Goal: Task Accomplishment & Management: Use online tool/utility

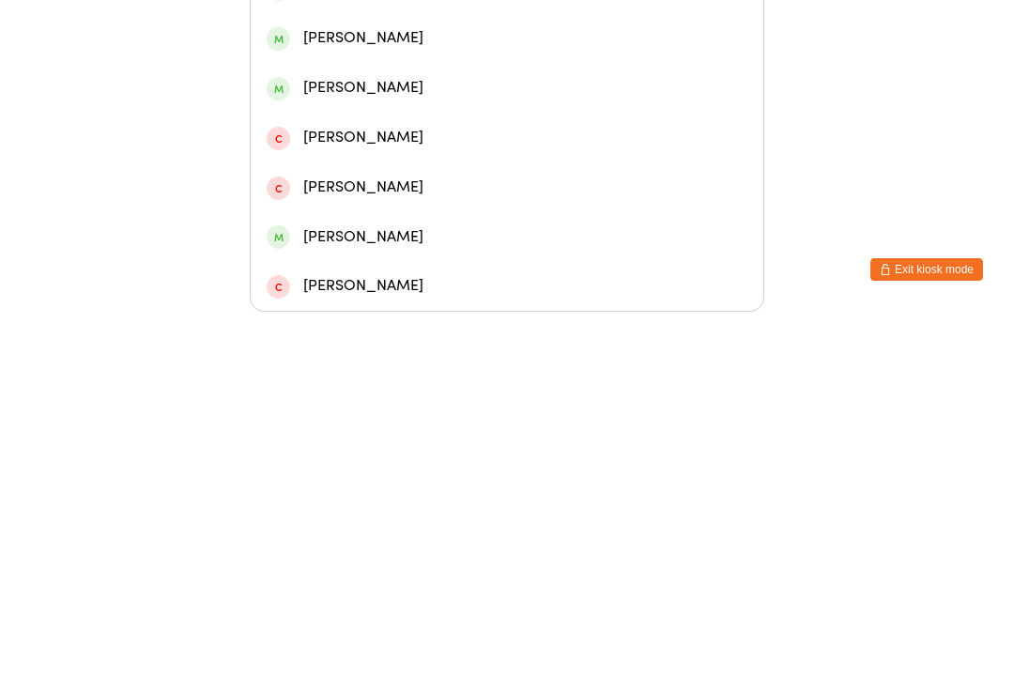
type input "Abb"
click at [435, 245] on div "[PERSON_NAME]" at bounding box center [507, 270] width 513 height 50
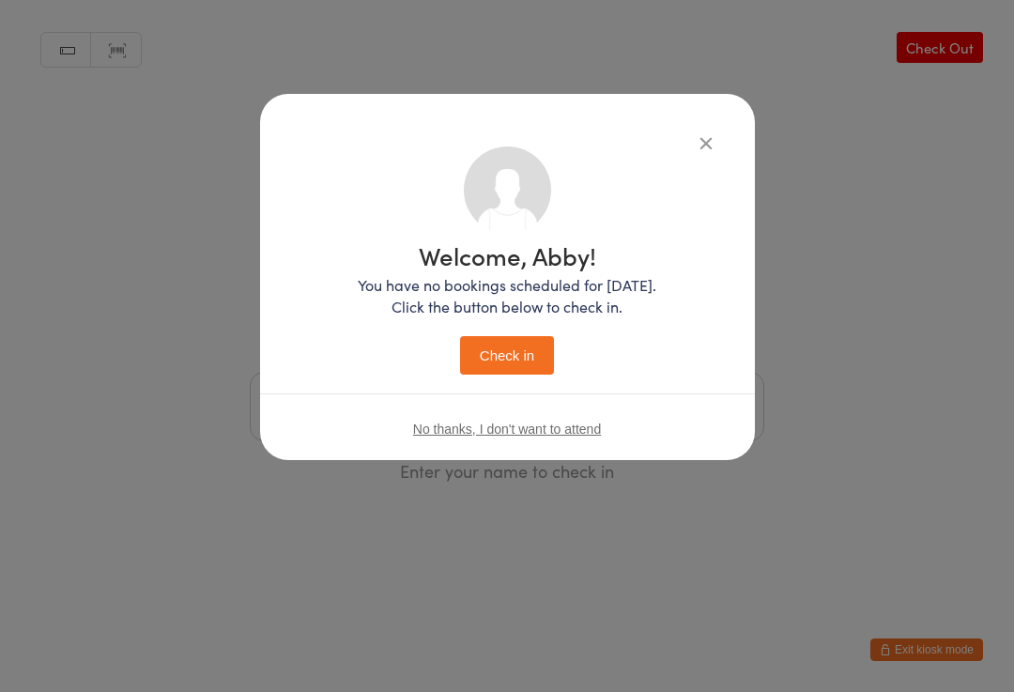
click at [529, 365] on button "Check in" at bounding box center [507, 355] width 94 height 38
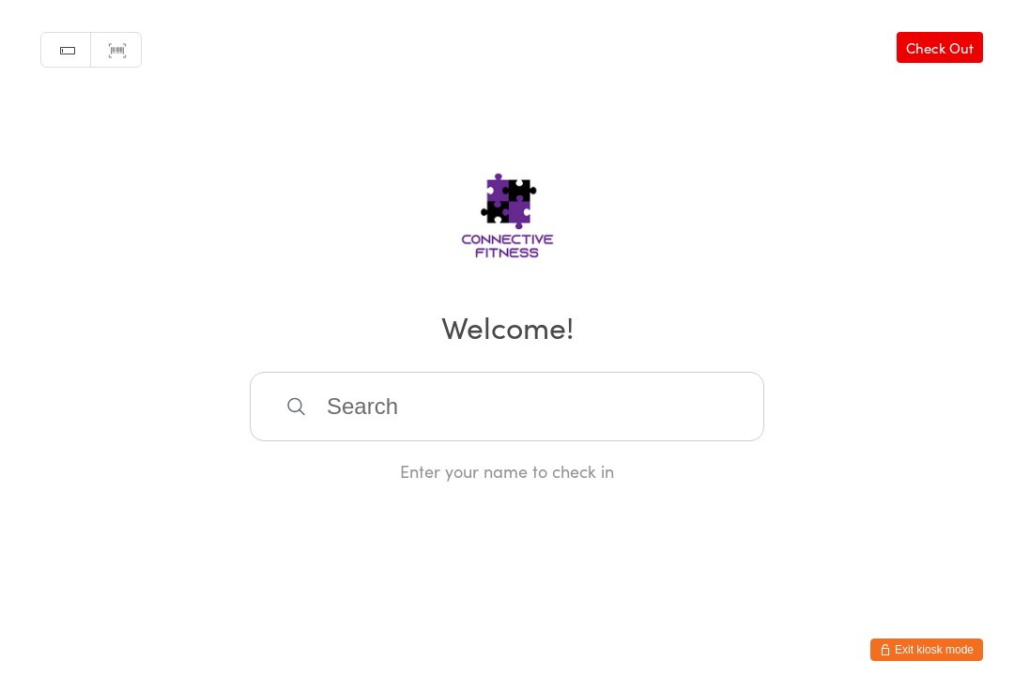
click at [575, 402] on input "search" at bounding box center [507, 406] width 514 height 69
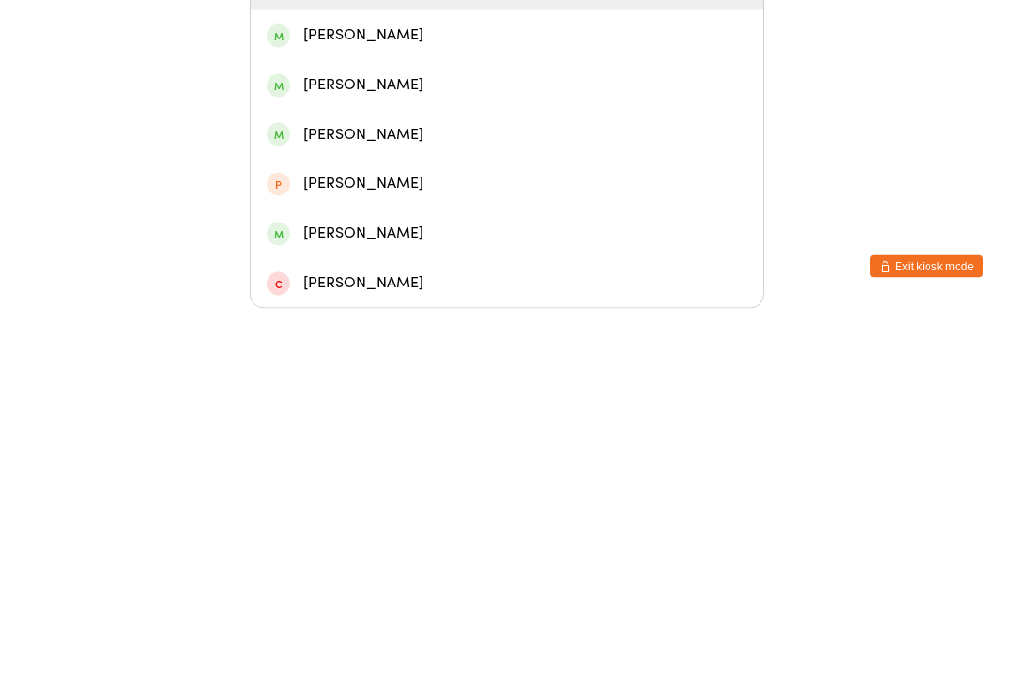
scroll to position [113, 0]
type input "[PERSON_NAME]"
click at [395, 604] on div "[PERSON_NAME]" at bounding box center [507, 616] width 481 height 25
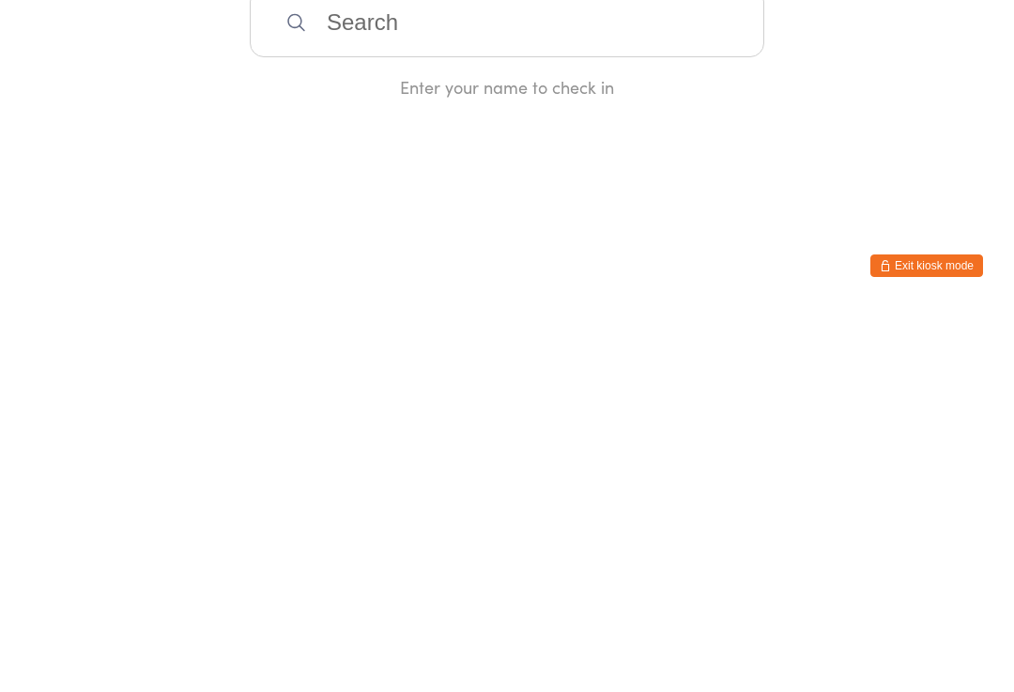
scroll to position [0, 0]
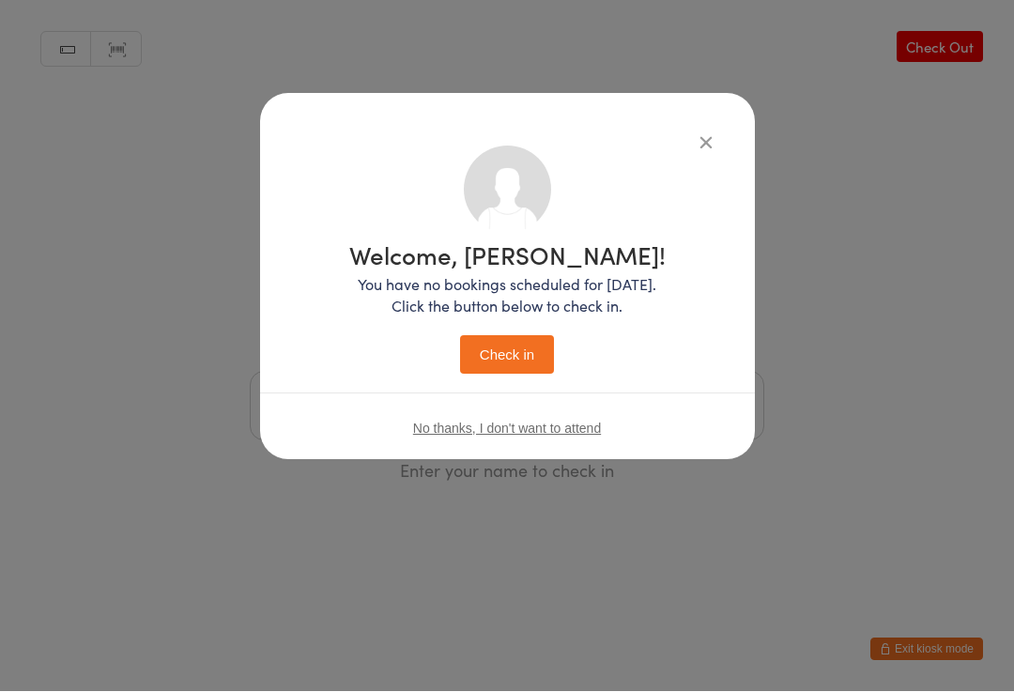
click at [524, 350] on button "Check in" at bounding box center [507, 355] width 94 height 38
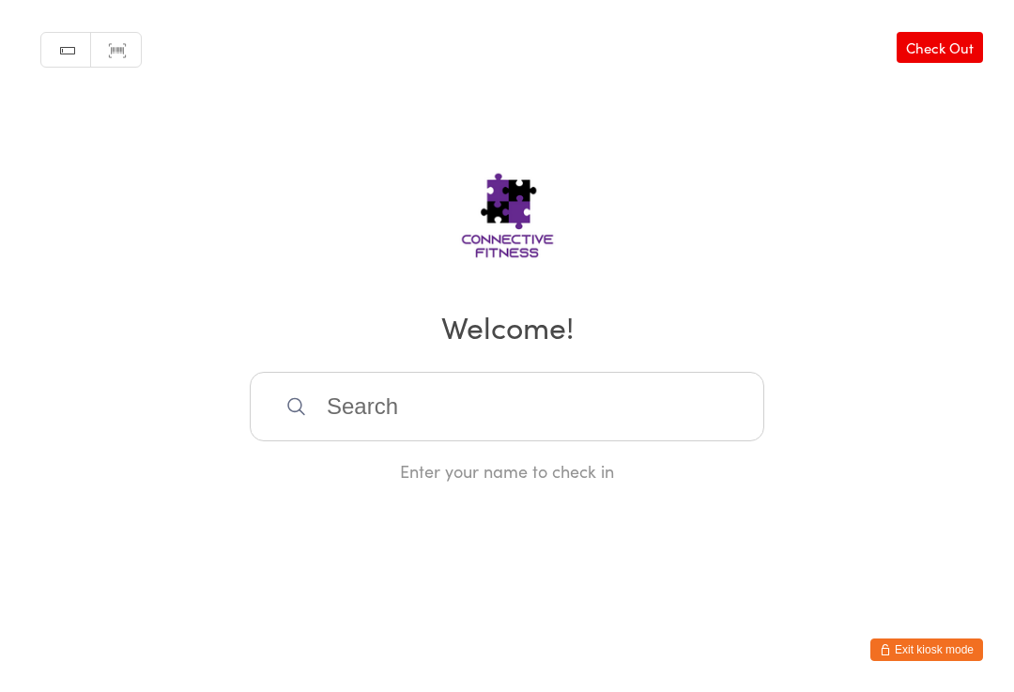
click at [453, 389] on input "search" at bounding box center [507, 406] width 514 height 69
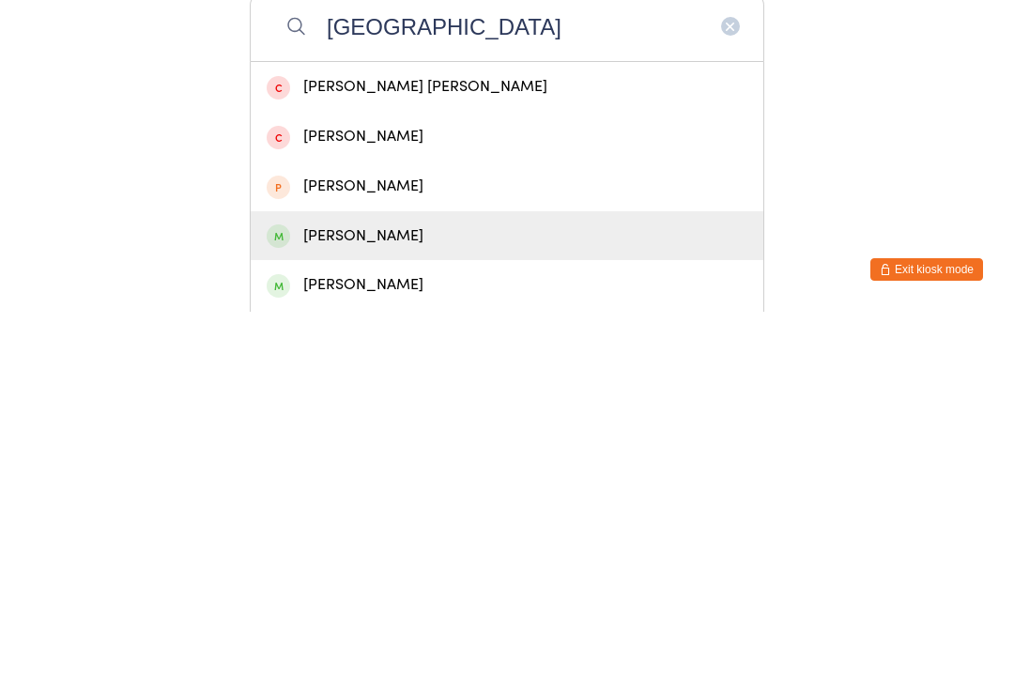
type input "[GEOGRAPHIC_DATA]"
click at [560, 591] on div "[PERSON_NAME]" at bounding box center [507, 616] width 513 height 50
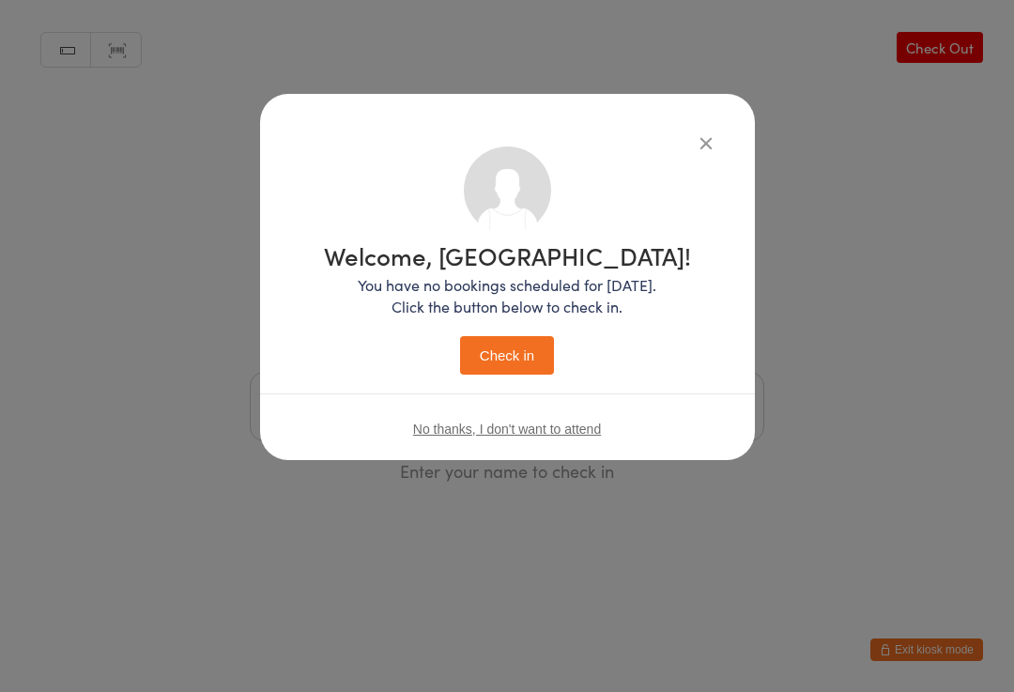
click at [537, 363] on button "Check in" at bounding box center [507, 355] width 94 height 38
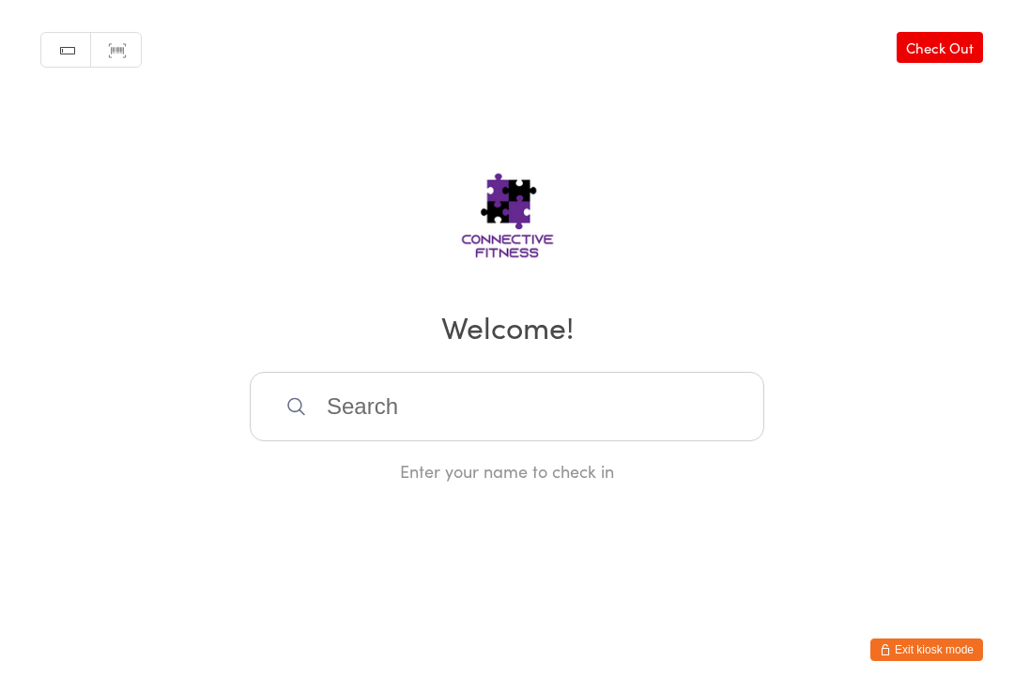
click at [509, 413] on input "search" at bounding box center [507, 406] width 514 height 69
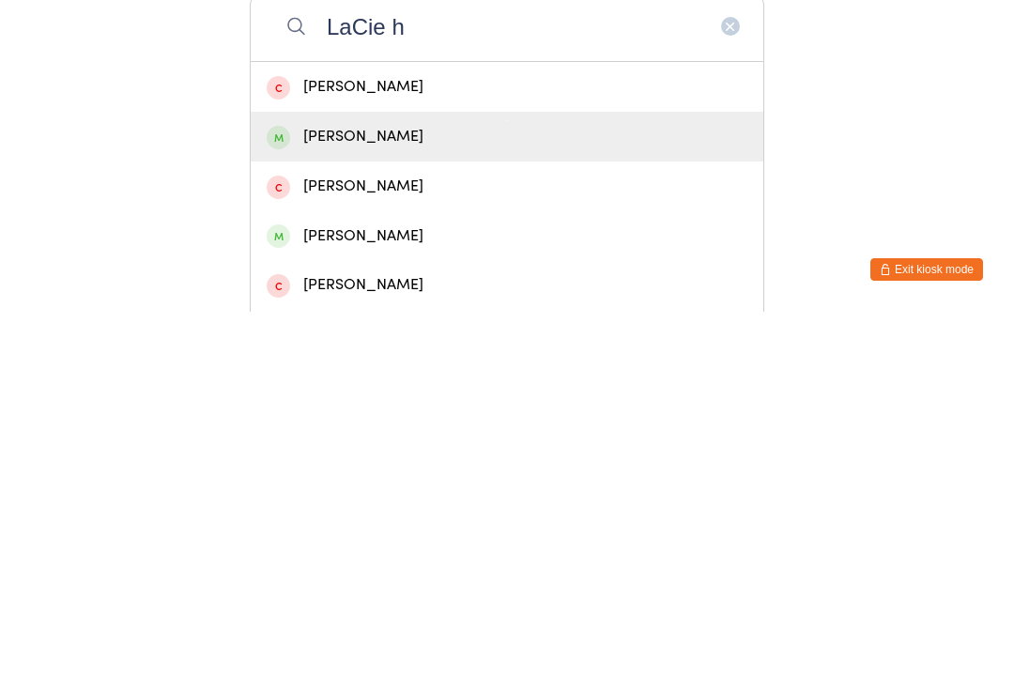
type input "LaCie h"
click at [476, 504] on div "[PERSON_NAME]" at bounding box center [507, 516] width 481 height 25
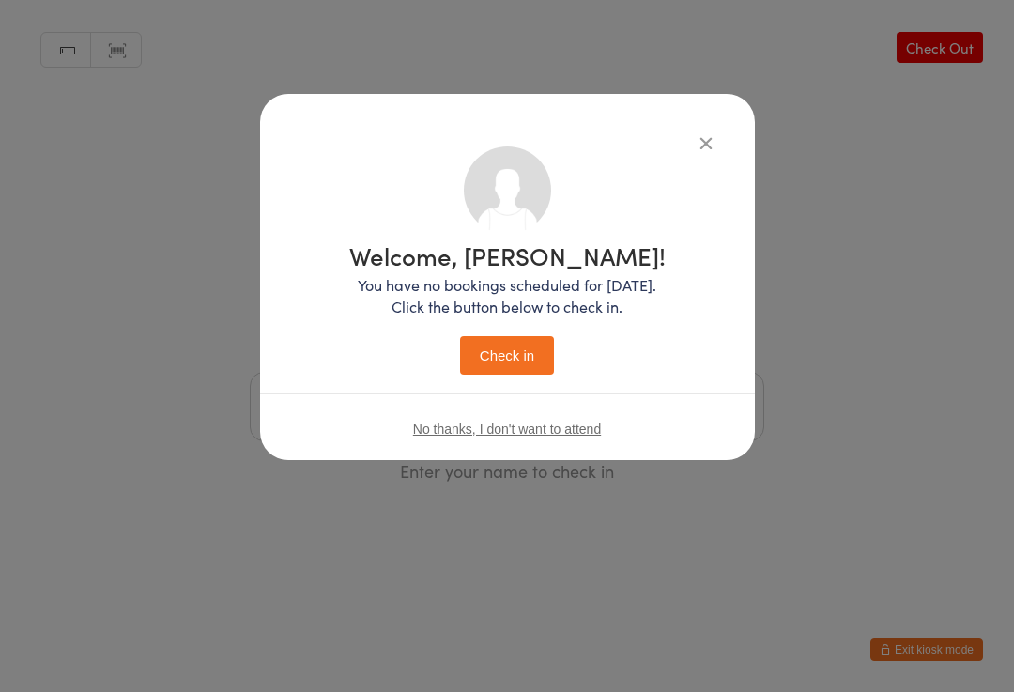
click at [522, 352] on button "Check in" at bounding box center [507, 355] width 94 height 38
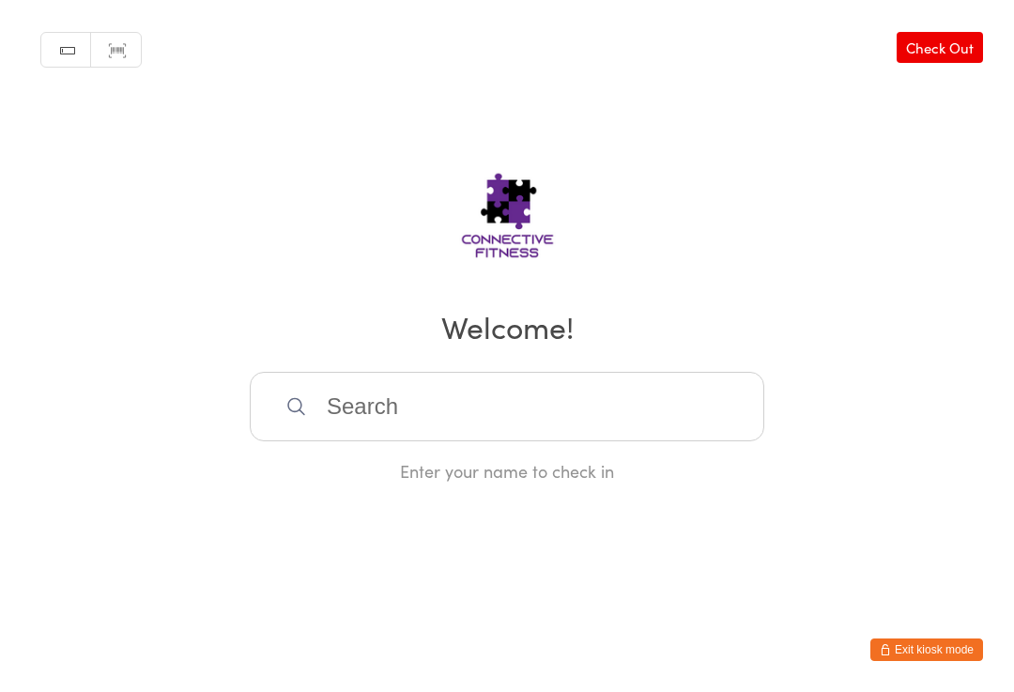
click at [359, 413] on input "search" at bounding box center [507, 406] width 514 height 69
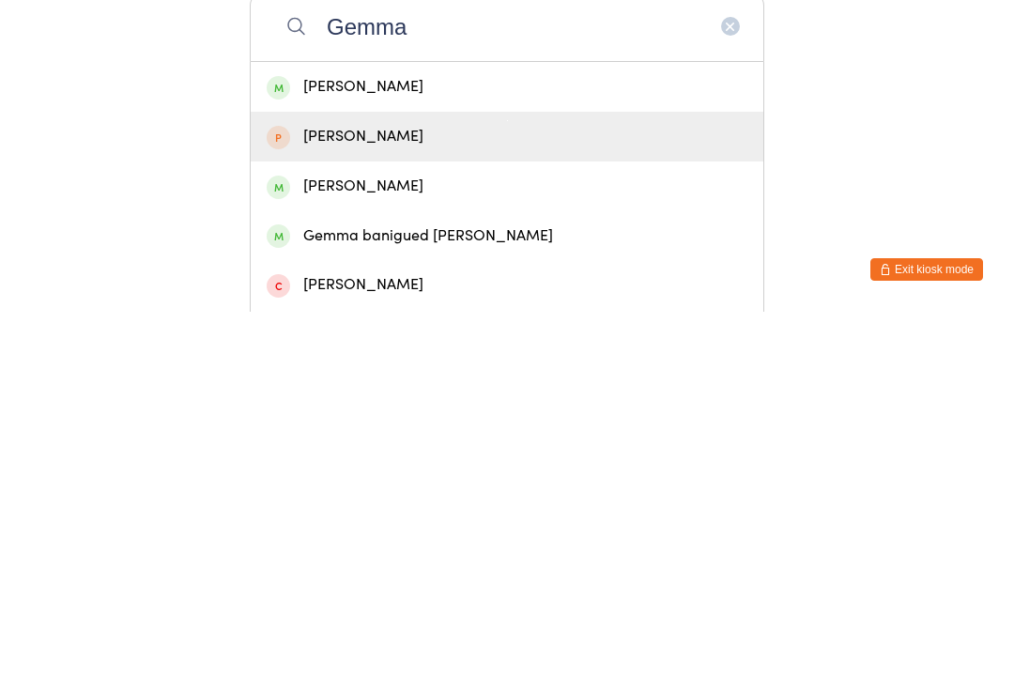
type input "Gemma"
click at [357, 504] on div "[PERSON_NAME]" at bounding box center [507, 516] width 481 height 25
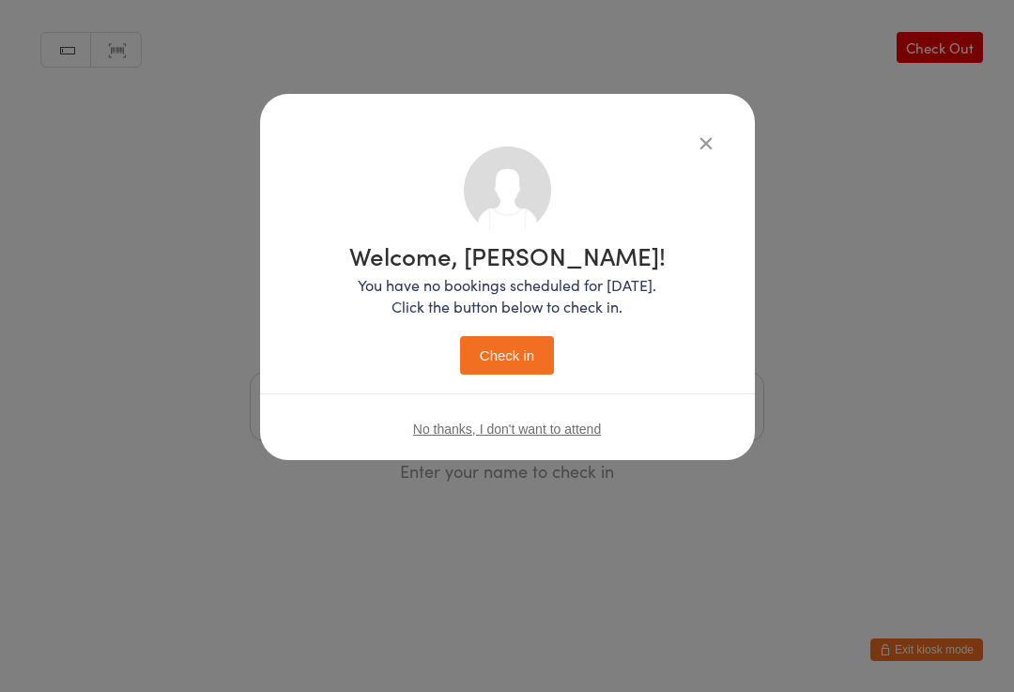
click at [483, 336] on button "Check in" at bounding box center [507, 355] width 94 height 38
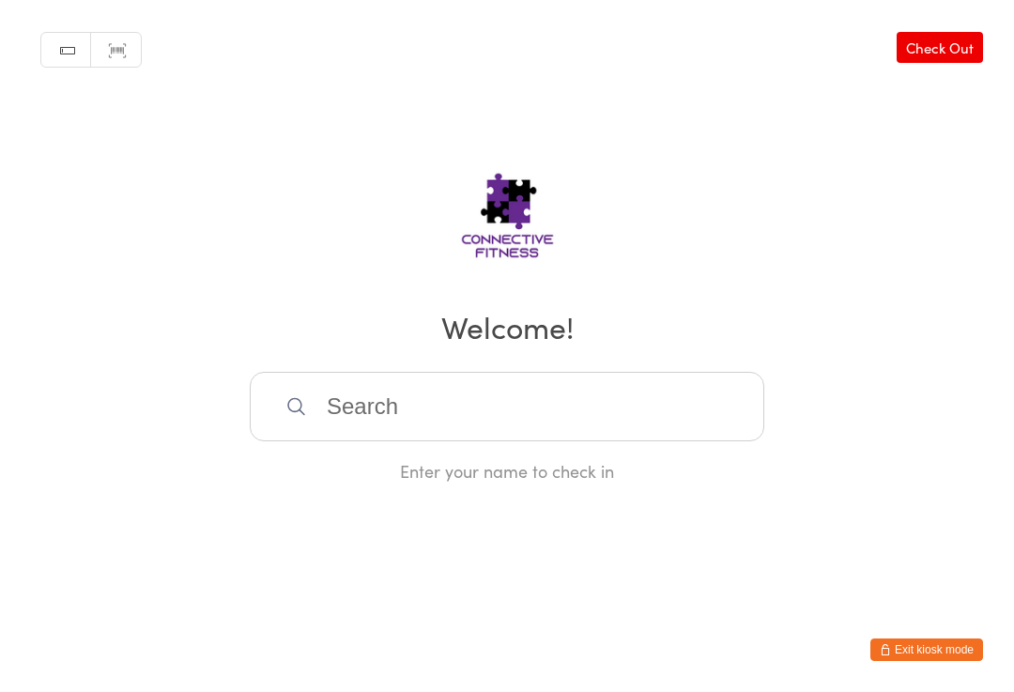
click at [400, 403] on input "search" at bounding box center [507, 406] width 514 height 69
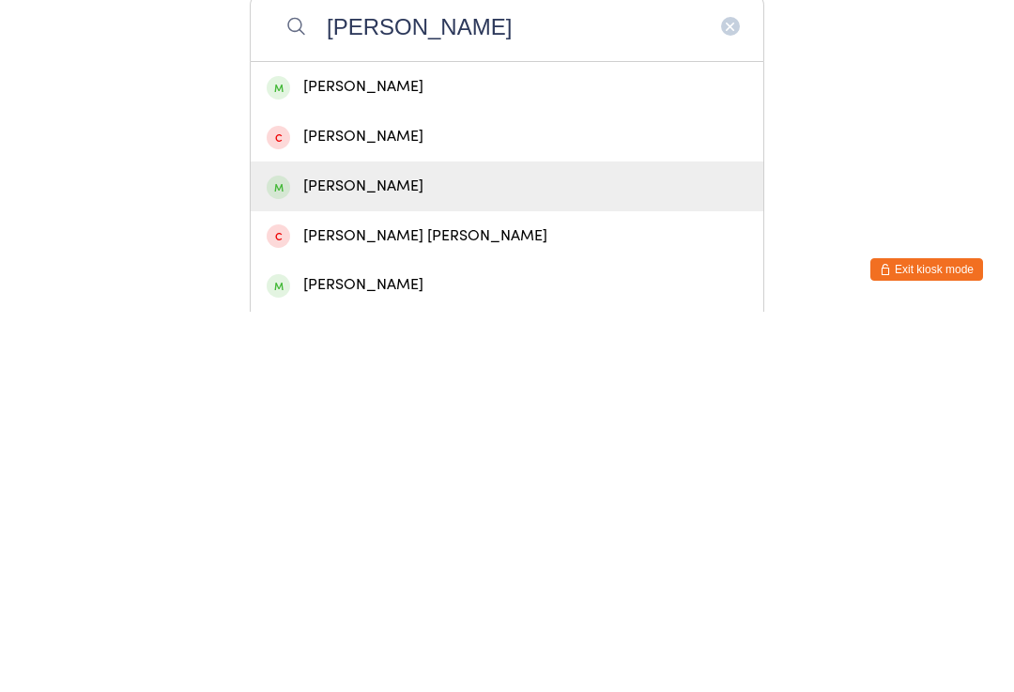
type input "[PERSON_NAME]"
click at [409, 554] on div "[PERSON_NAME]" at bounding box center [507, 566] width 481 height 25
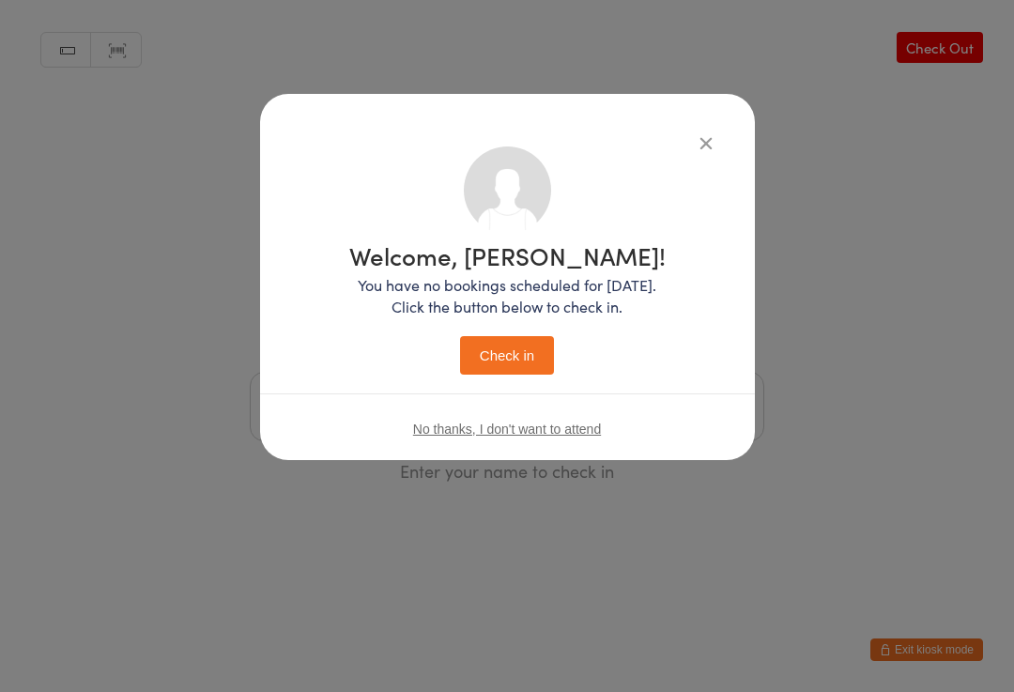
click at [527, 344] on button "Check in" at bounding box center [507, 355] width 94 height 38
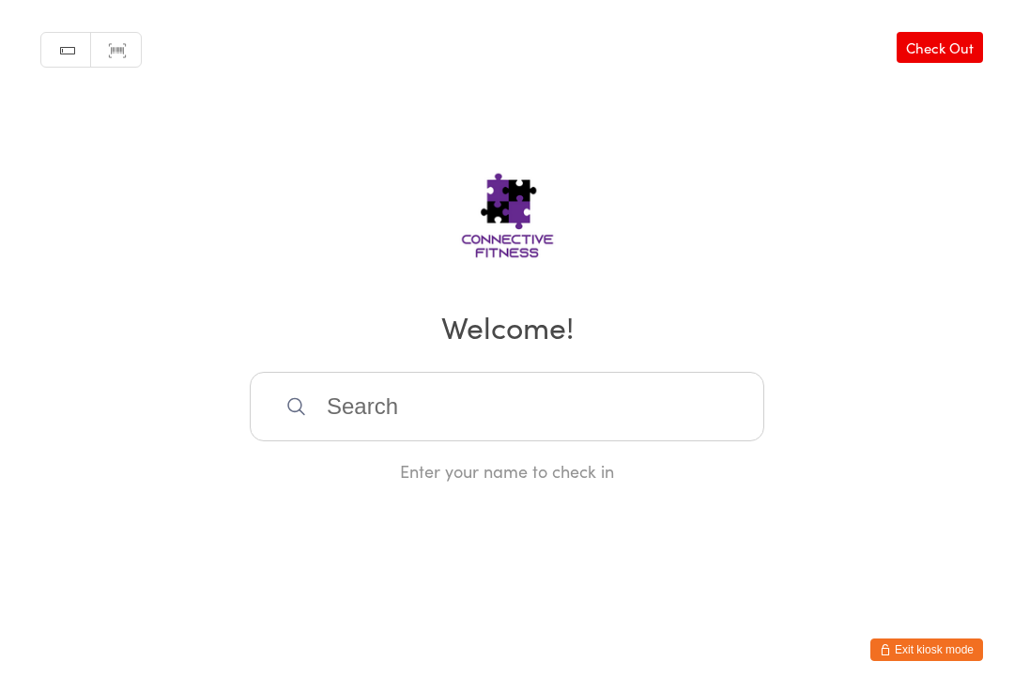
click at [398, 439] on input "search" at bounding box center [507, 406] width 514 height 69
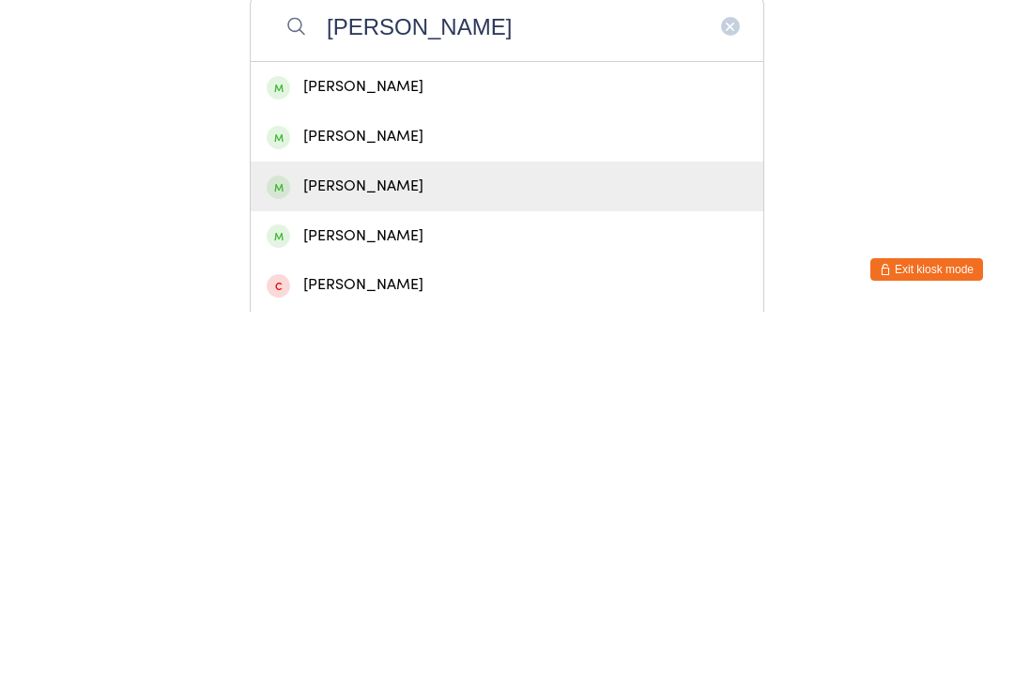
type input "[PERSON_NAME]"
click at [362, 554] on div "[PERSON_NAME]" at bounding box center [507, 566] width 481 height 25
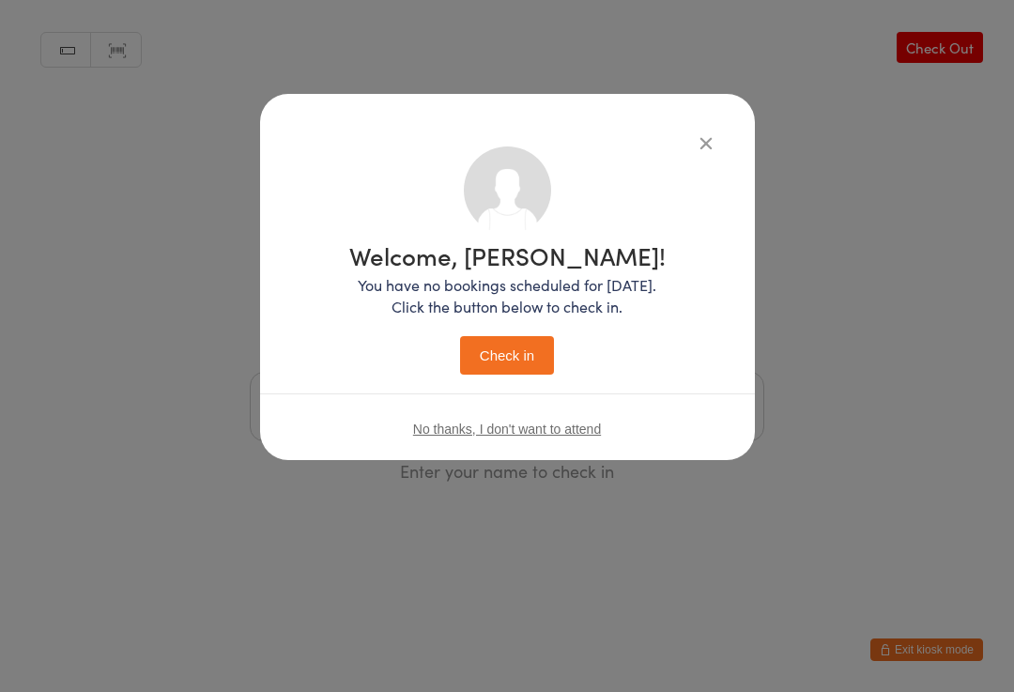
click at [491, 359] on button "Check in" at bounding box center [507, 355] width 94 height 38
